Goal: Task Accomplishment & Management: Manage account settings

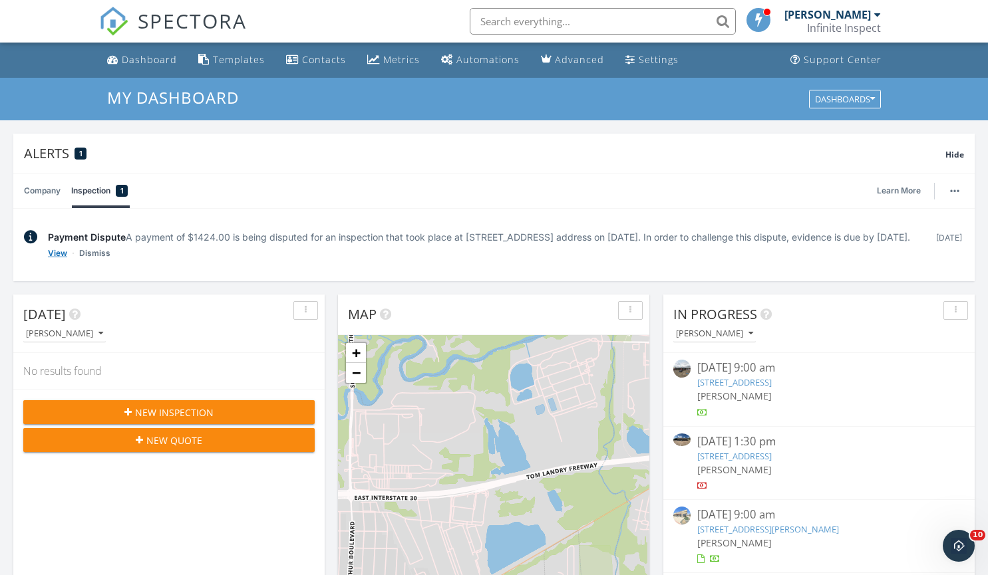
click at [61, 260] on link "View" at bounding box center [57, 253] width 19 height 13
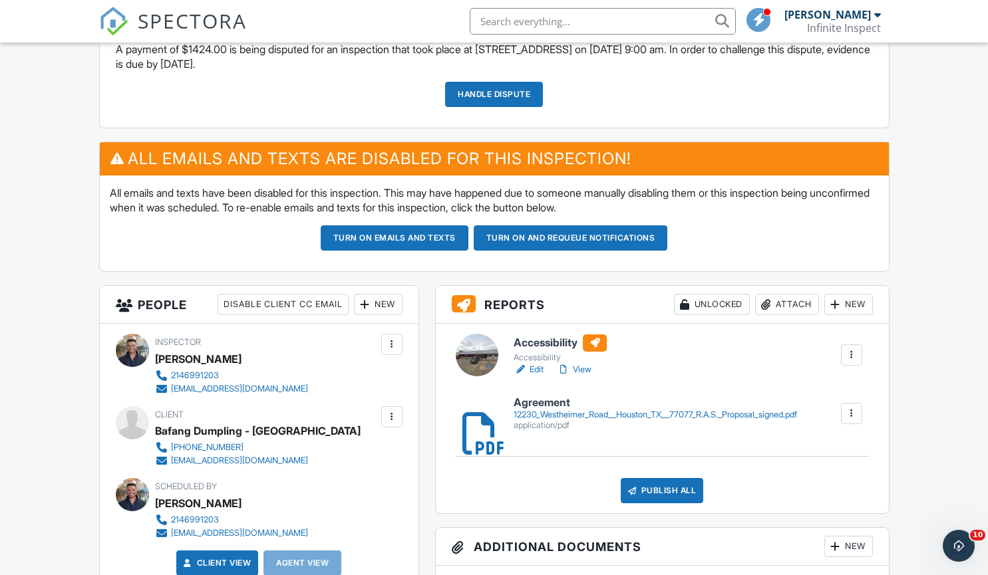
click at [489, 90] on link "Handle Dispute" at bounding box center [494, 94] width 98 height 25
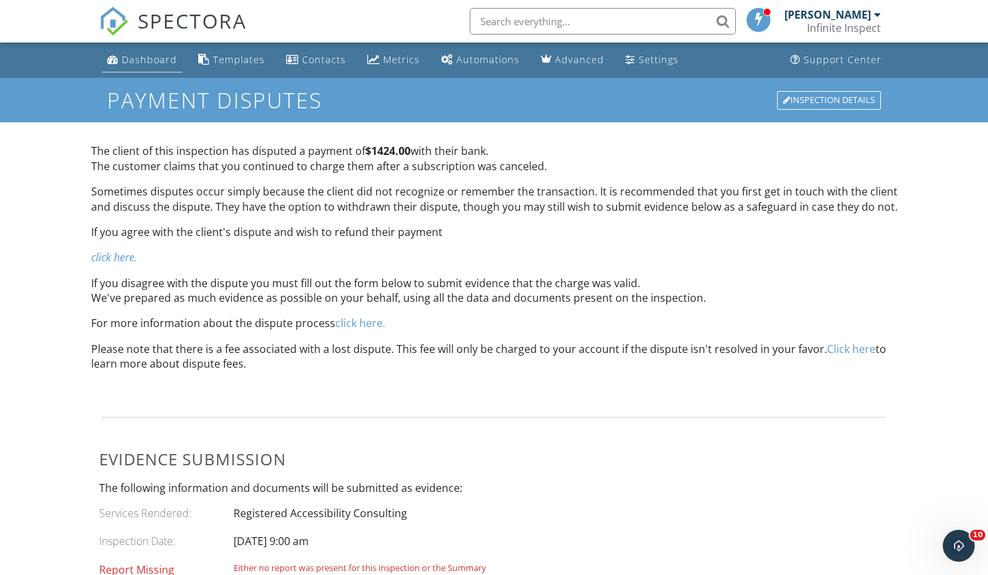
click at [168, 56] on div "Dashboard" at bounding box center [149, 59] width 55 height 13
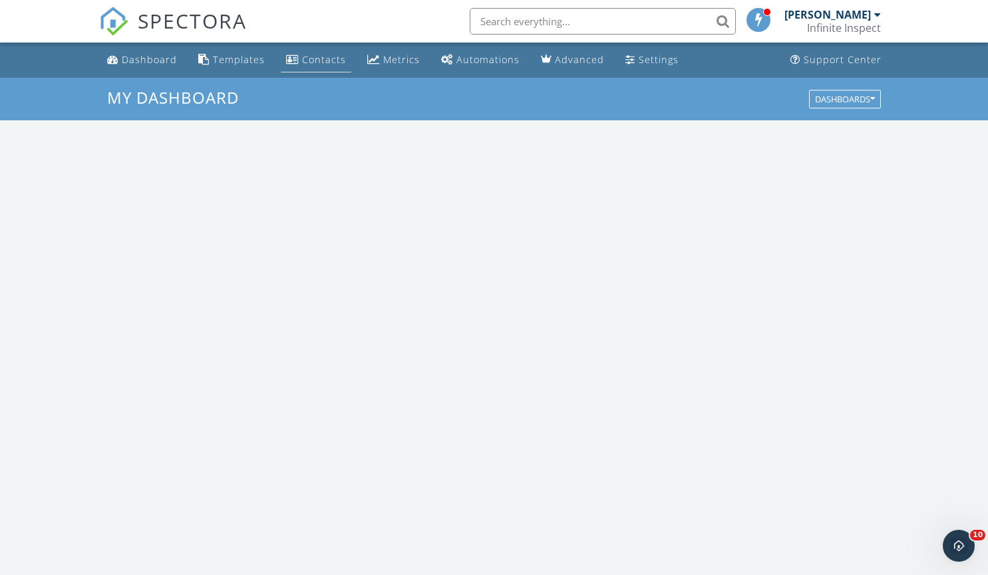
scroll to position [1231, 1008]
